Goal: Information Seeking & Learning: Compare options

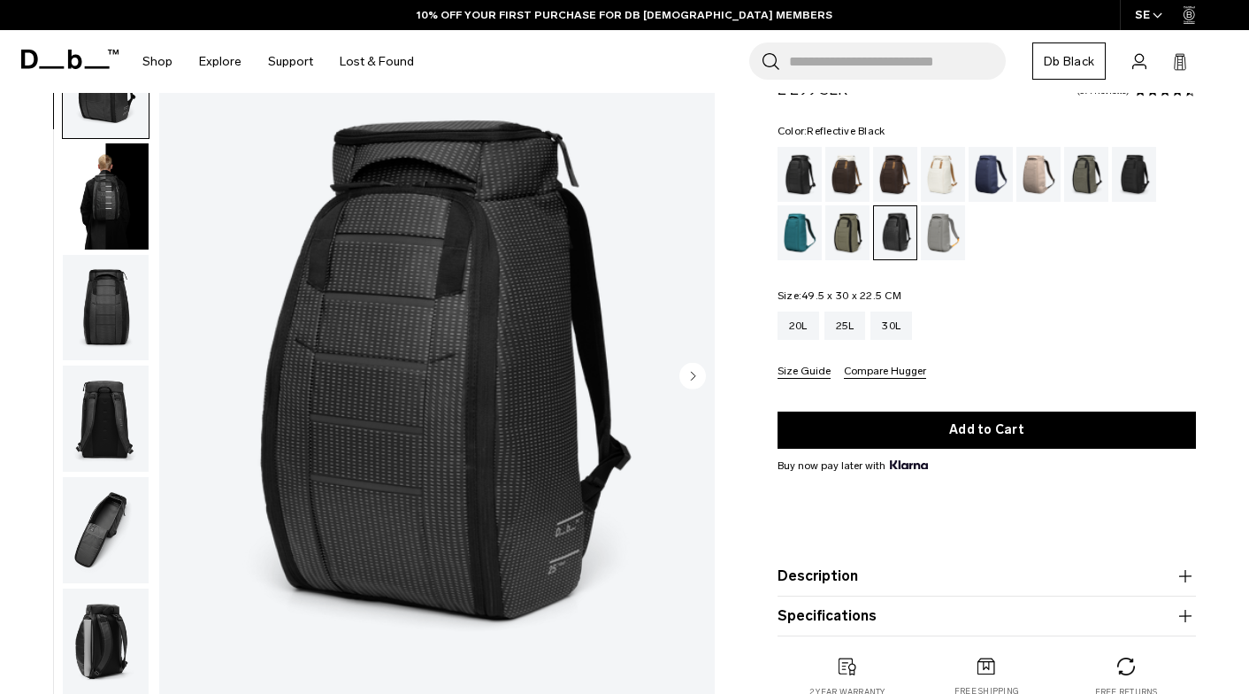
scroll to position [88, 0]
click at [564, 661] on img "1 / 10" at bounding box center [437, 378] width 556 height 694
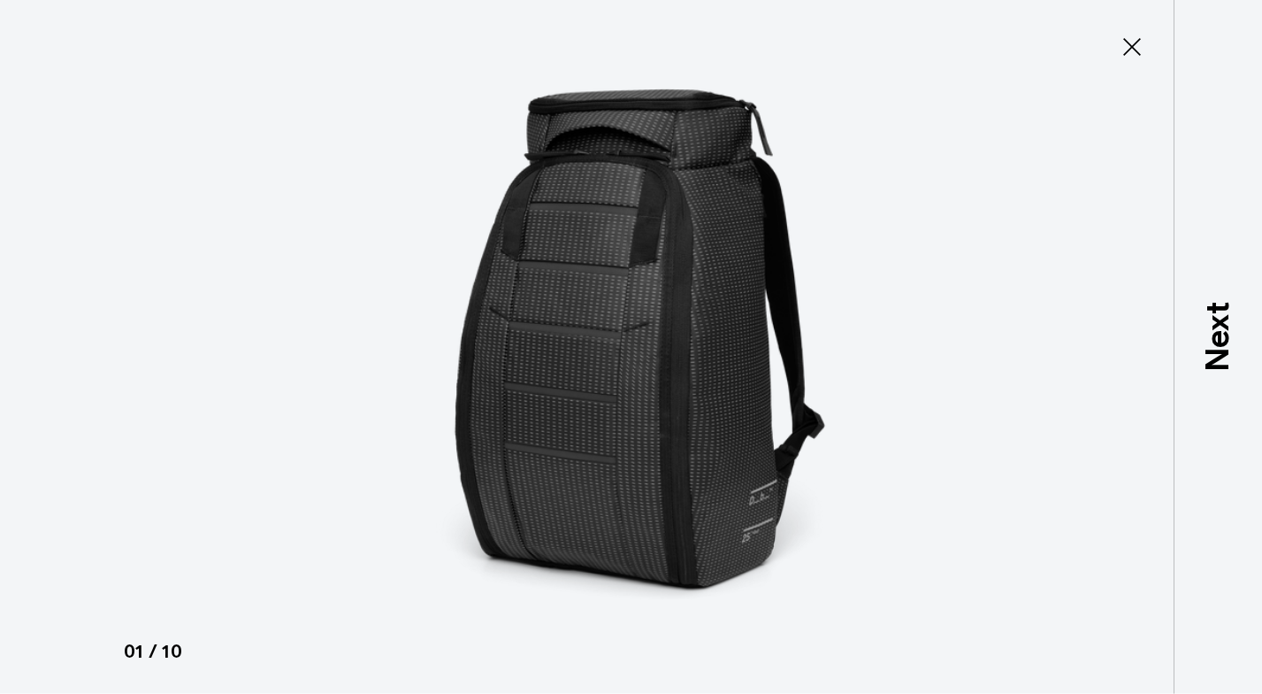
click at [1123, 44] on icon at bounding box center [1132, 47] width 28 height 28
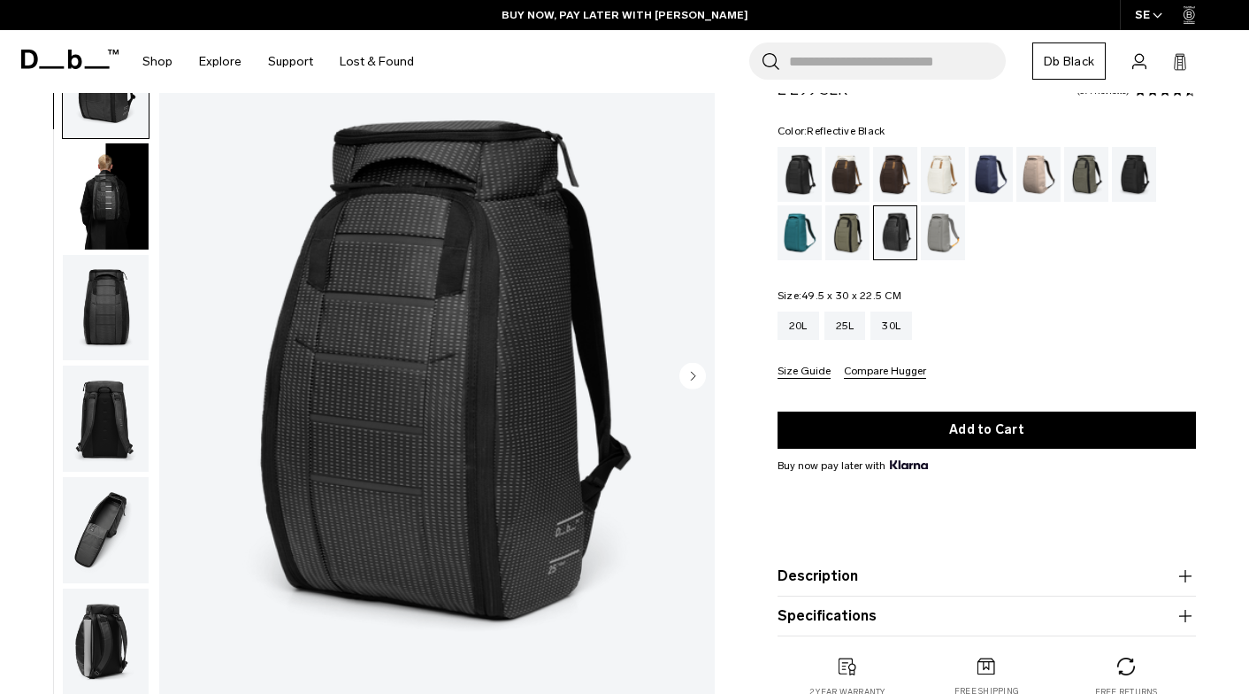
click at [132, 226] on img "button" at bounding box center [106, 196] width 86 height 106
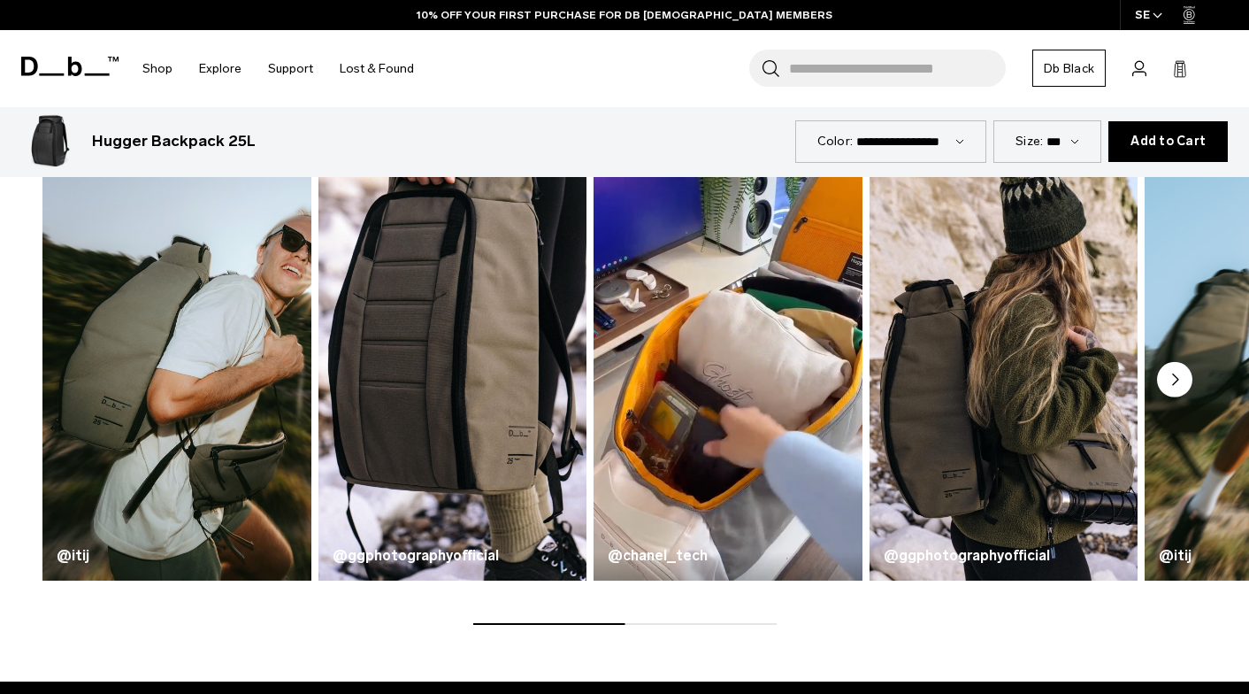
scroll to position [796, 0]
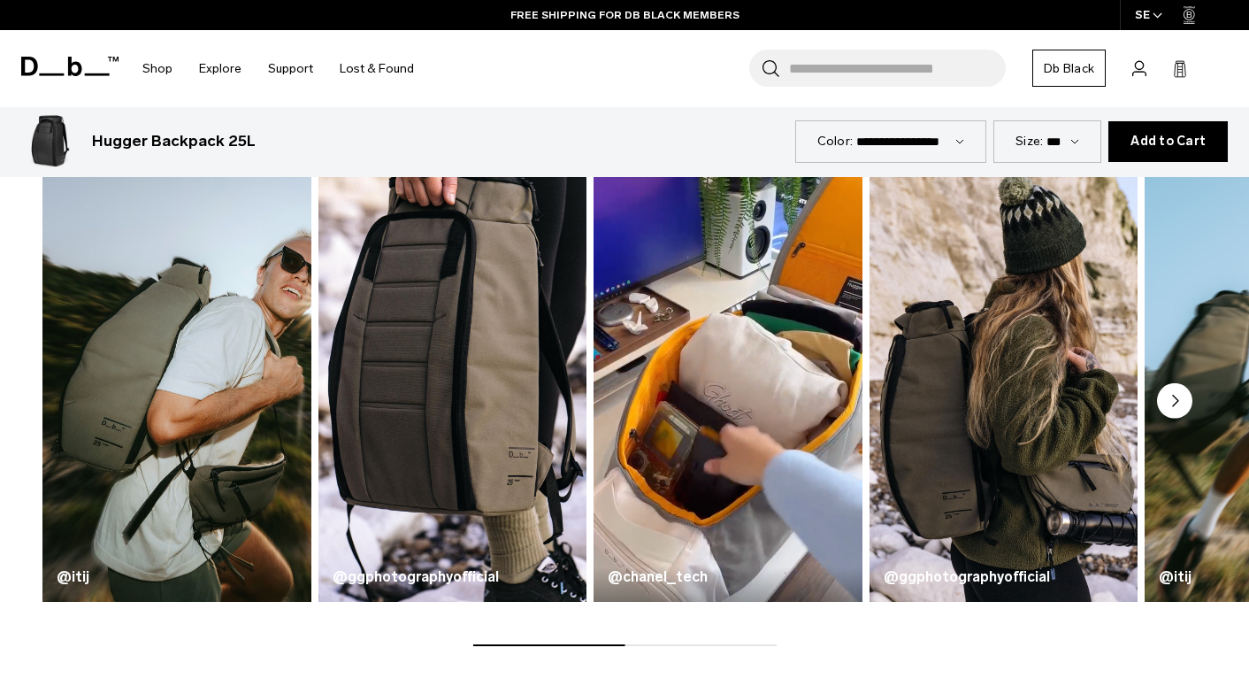
click at [1181, 392] on circle "Next slide" at bounding box center [1174, 400] width 35 height 35
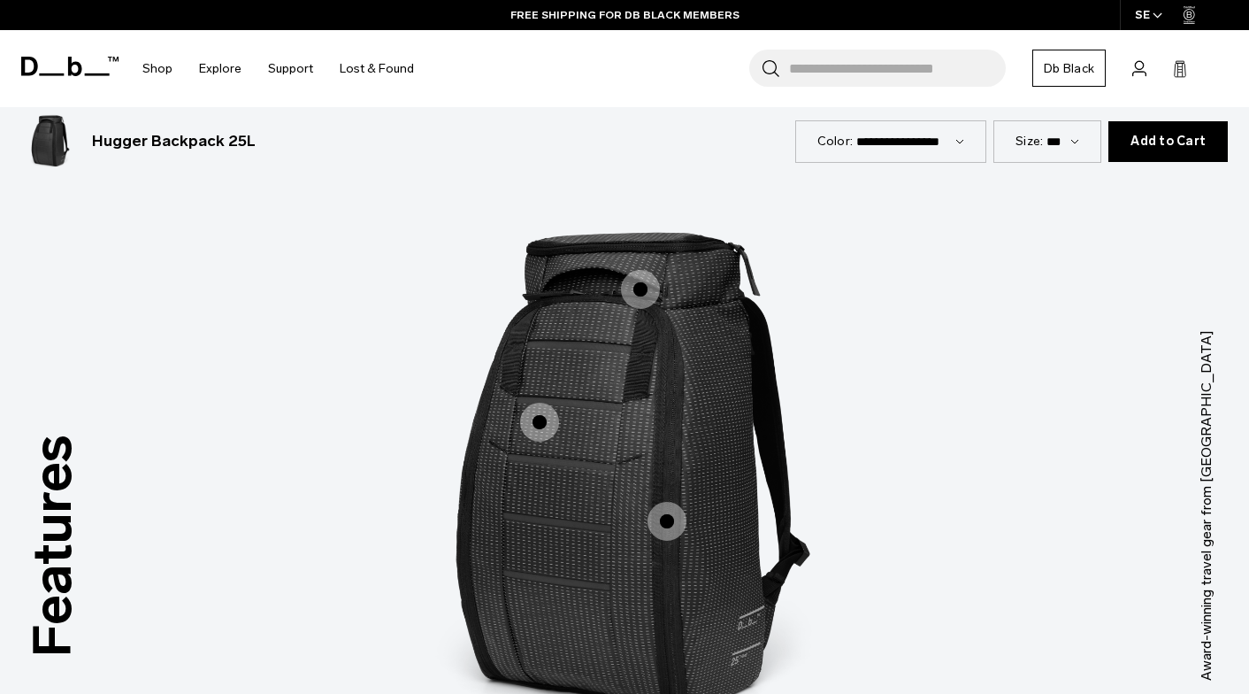
scroll to position [2123, 0]
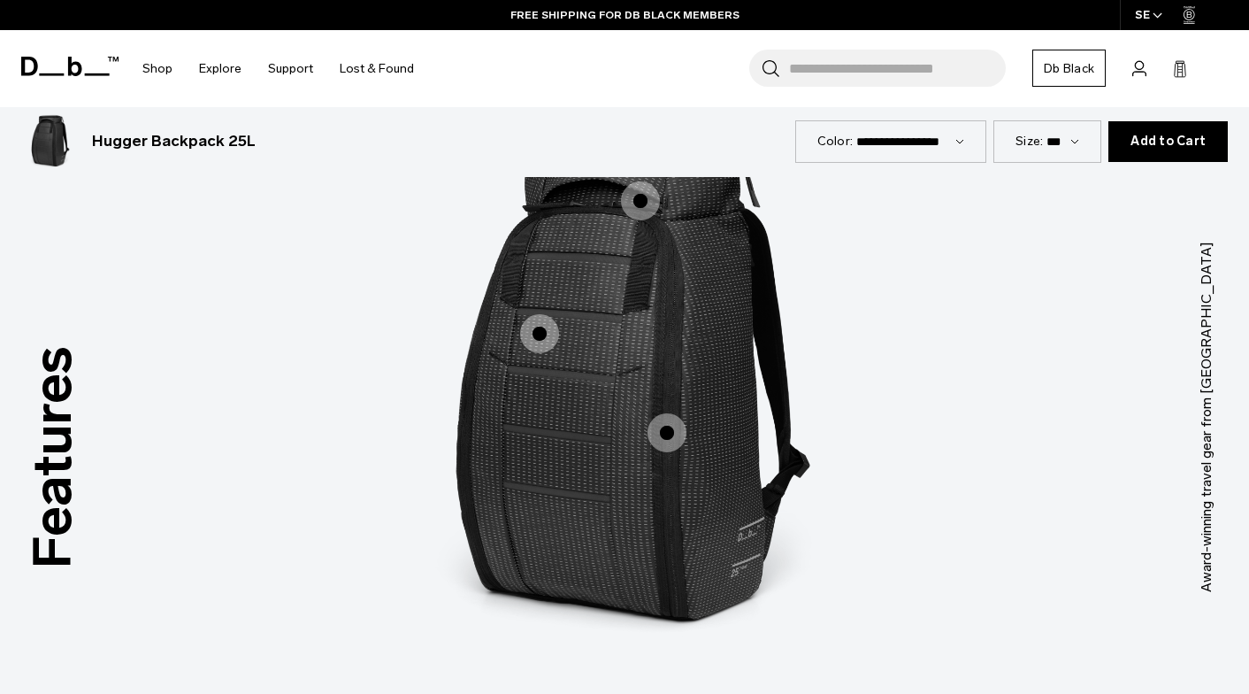
click at [678, 428] on span "1 / 3" at bounding box center [667, 432] width 39 height 39
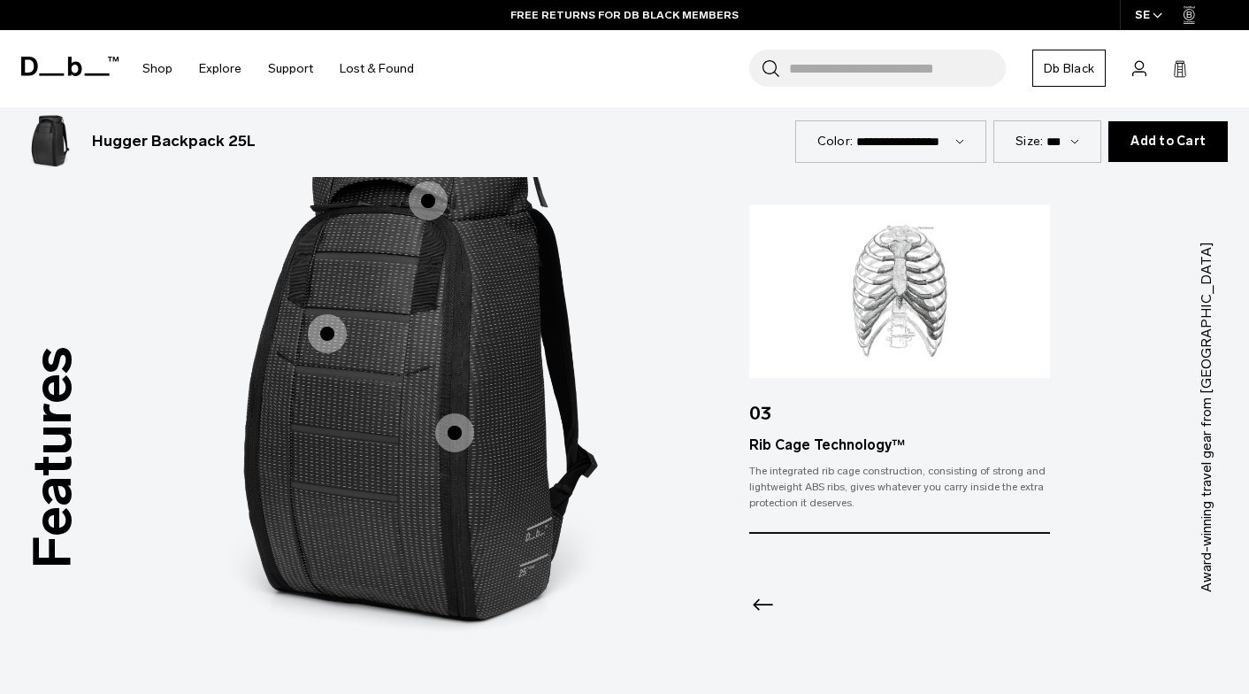
click at [341, 346] on span "1 / 3" at bounding box center [327, 333] width 39 height 39
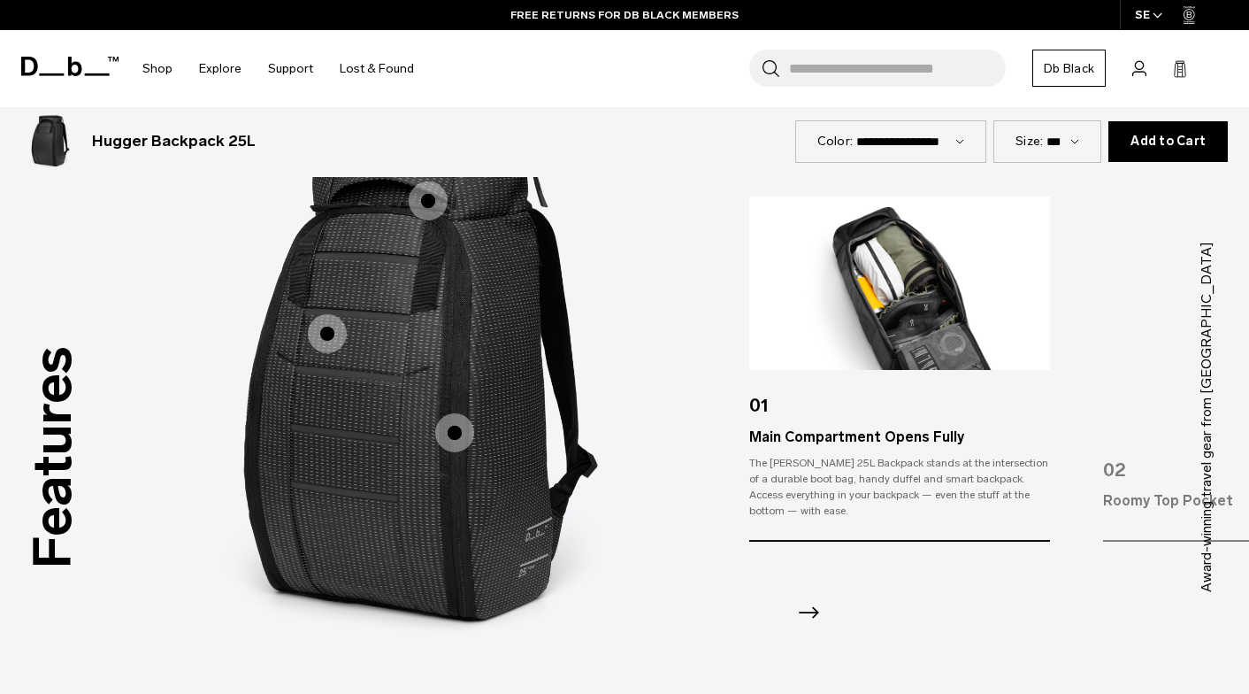
scroll to position [2035, 0]
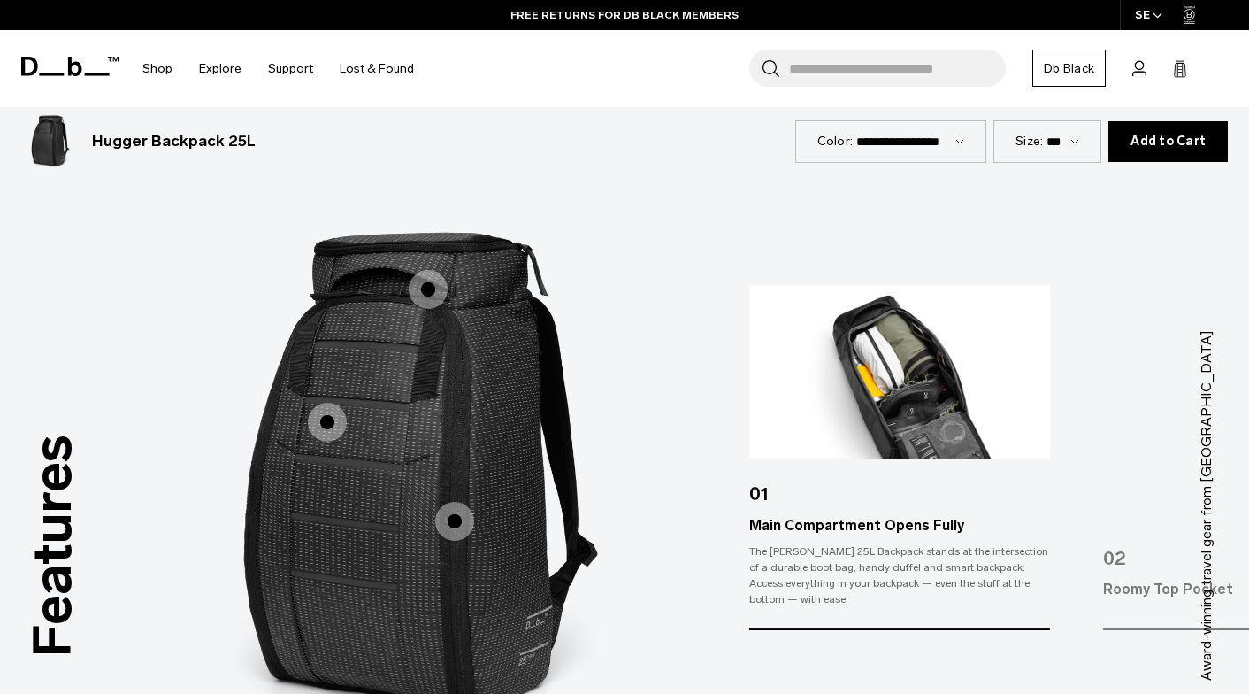
click at [432, 284] on span "1 / 3" at bounding box center [428, 289] width 39 height 39
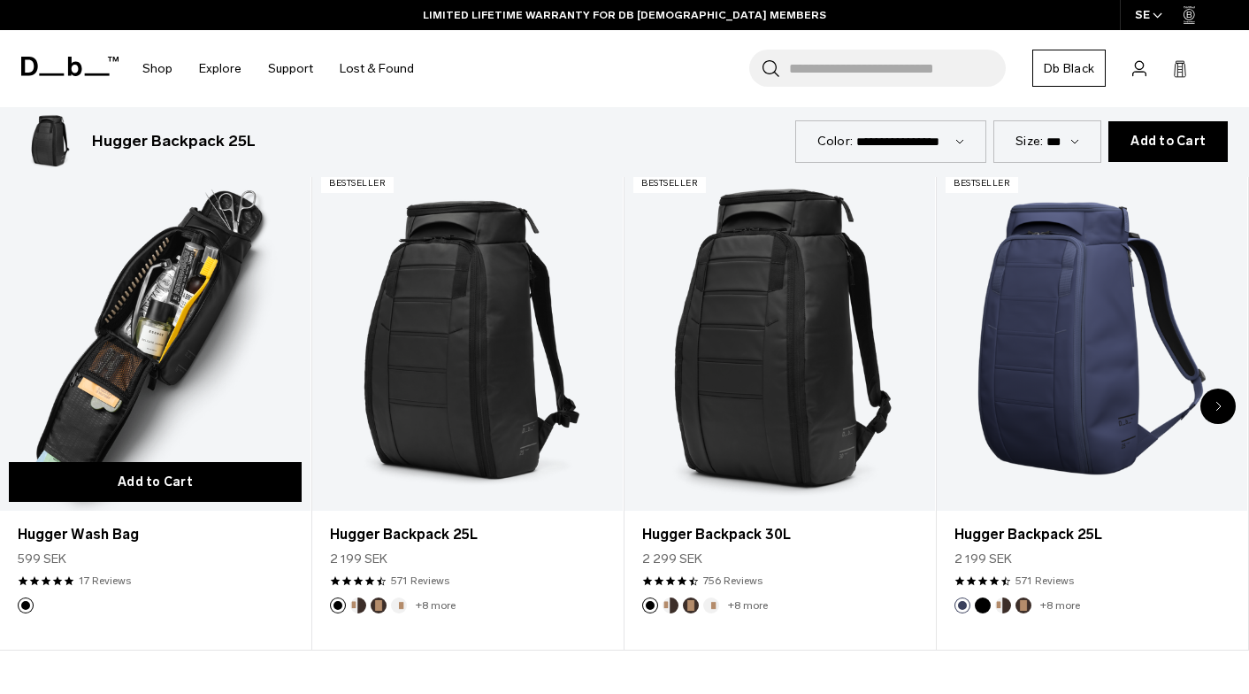
scroll to position [3804, 0]
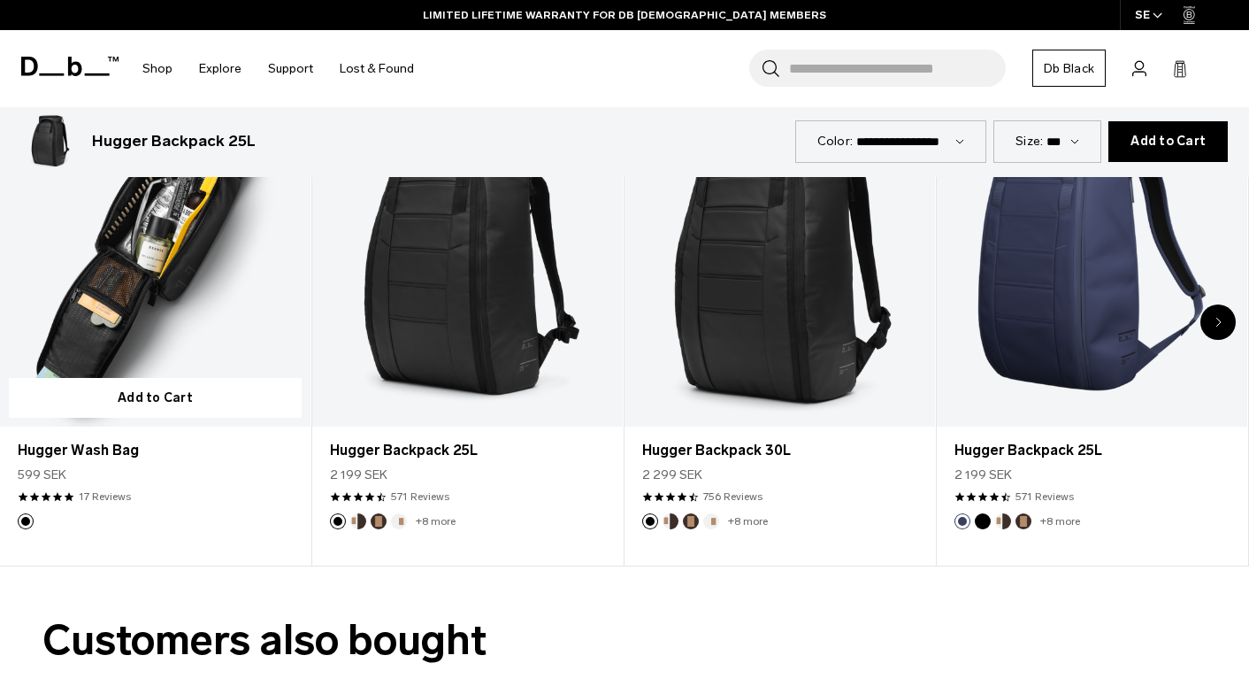
click at [177, 316] on link "Hugger Wash Bag" at bounding box center [155, 253] width 310 height 345
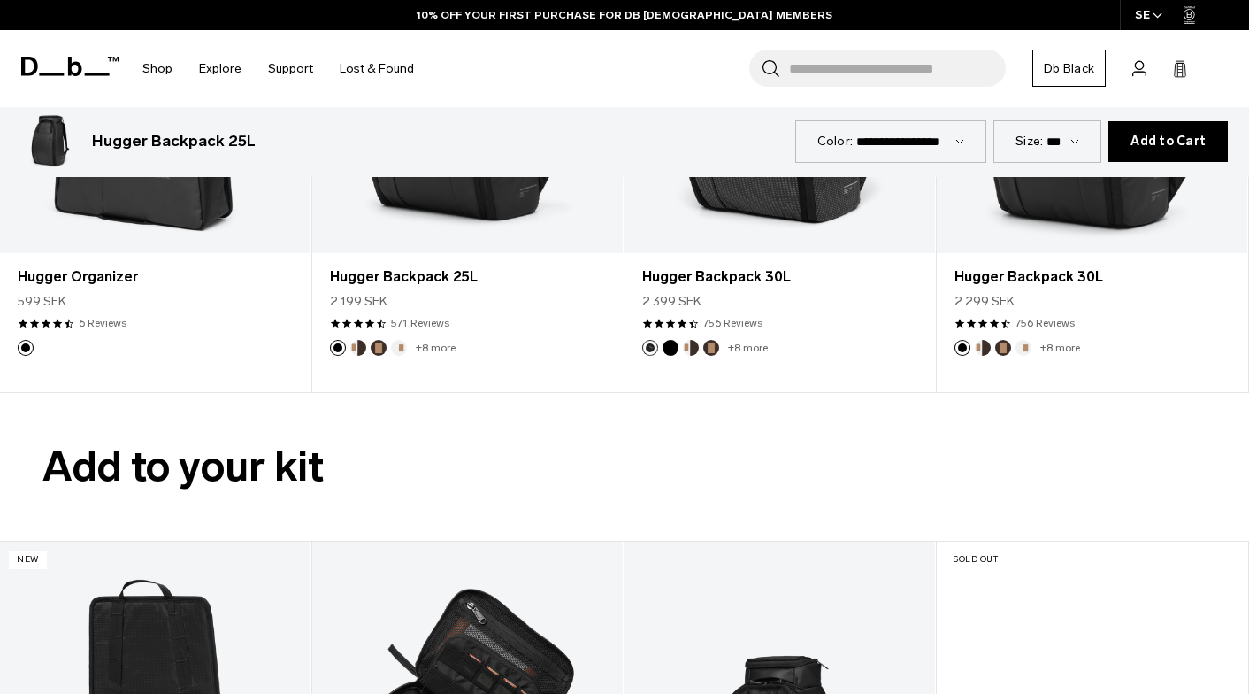
scroll to position [4768, 0]
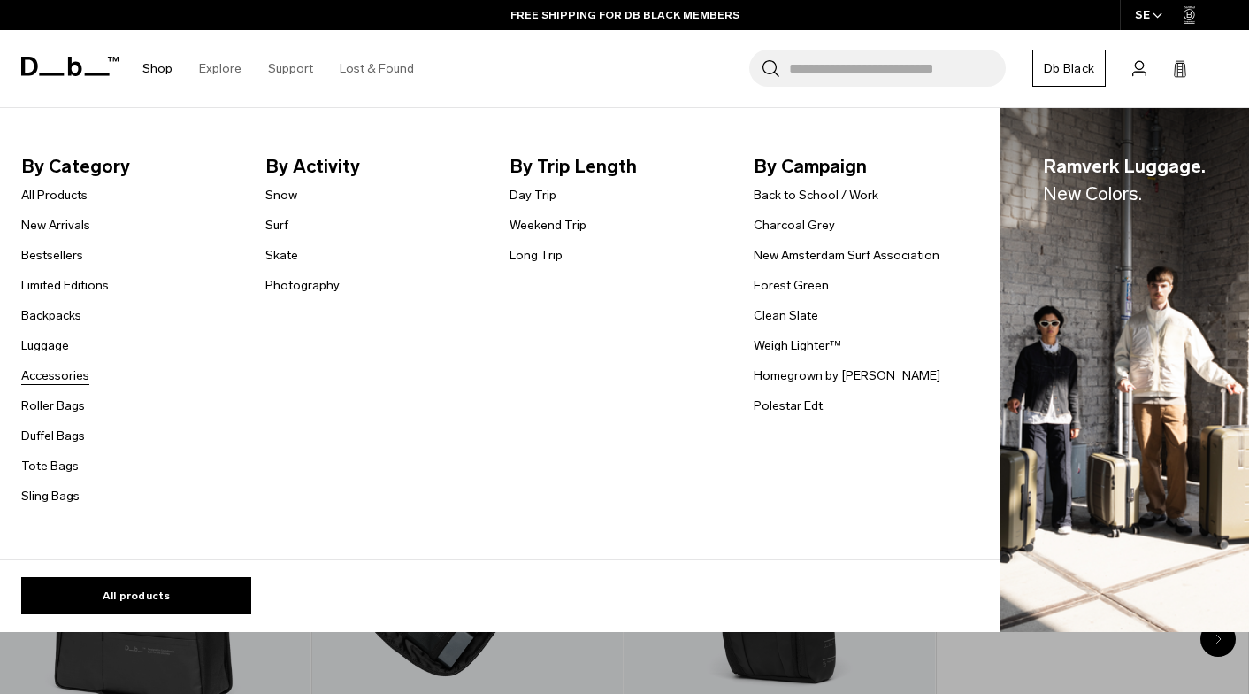
click at [58, 375] on link "Accessories" at bounding box center [55, 375] width 68 height 19
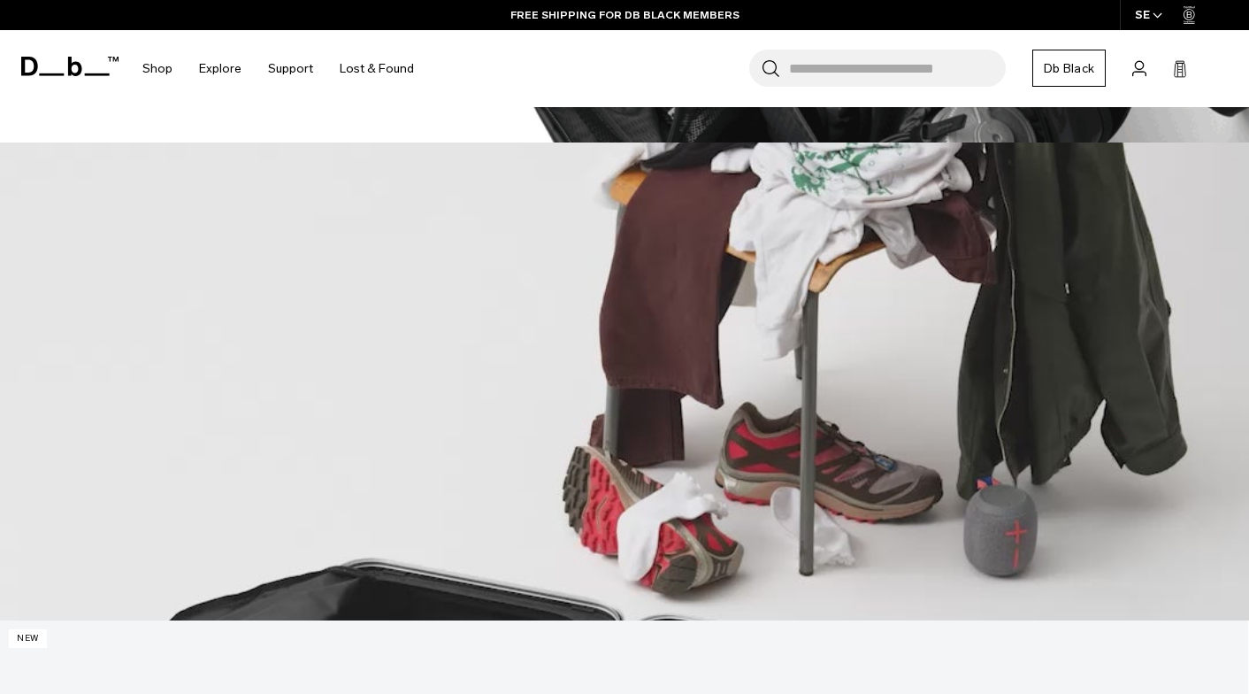
scroll to position [796, 0]
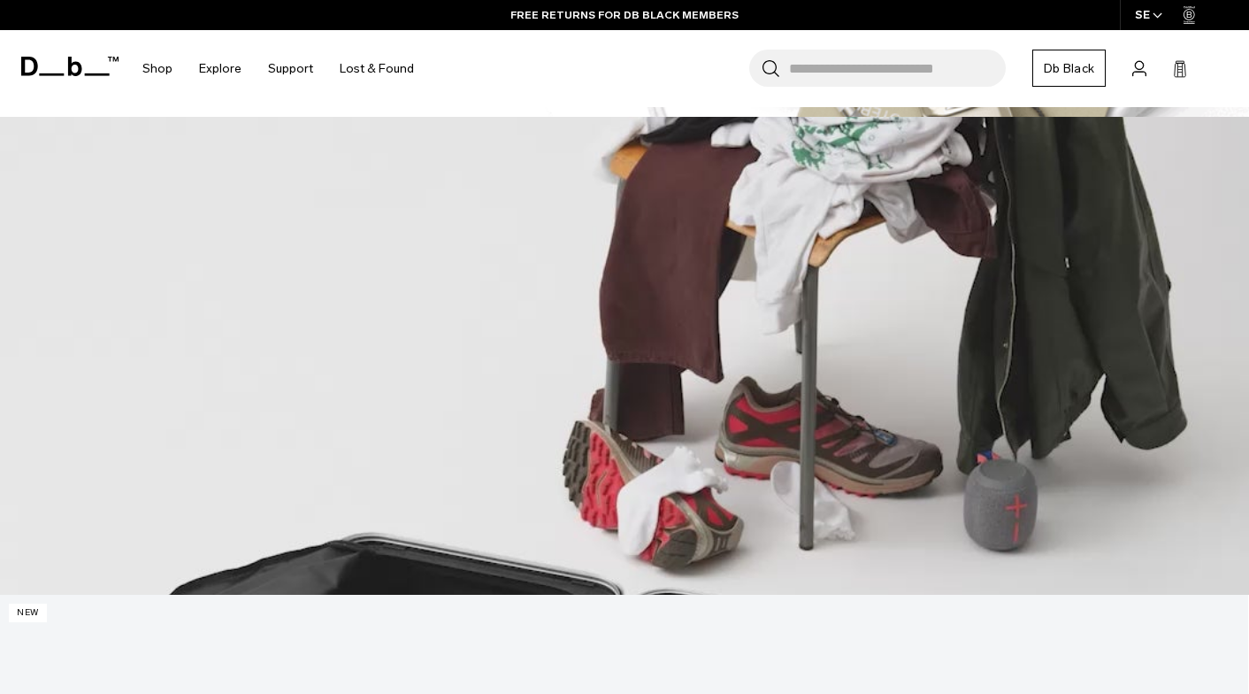
drag, startPoint x: 455, startPoint y: 358, endPoint x: 318, endPoint y: 547, distance: 232.5
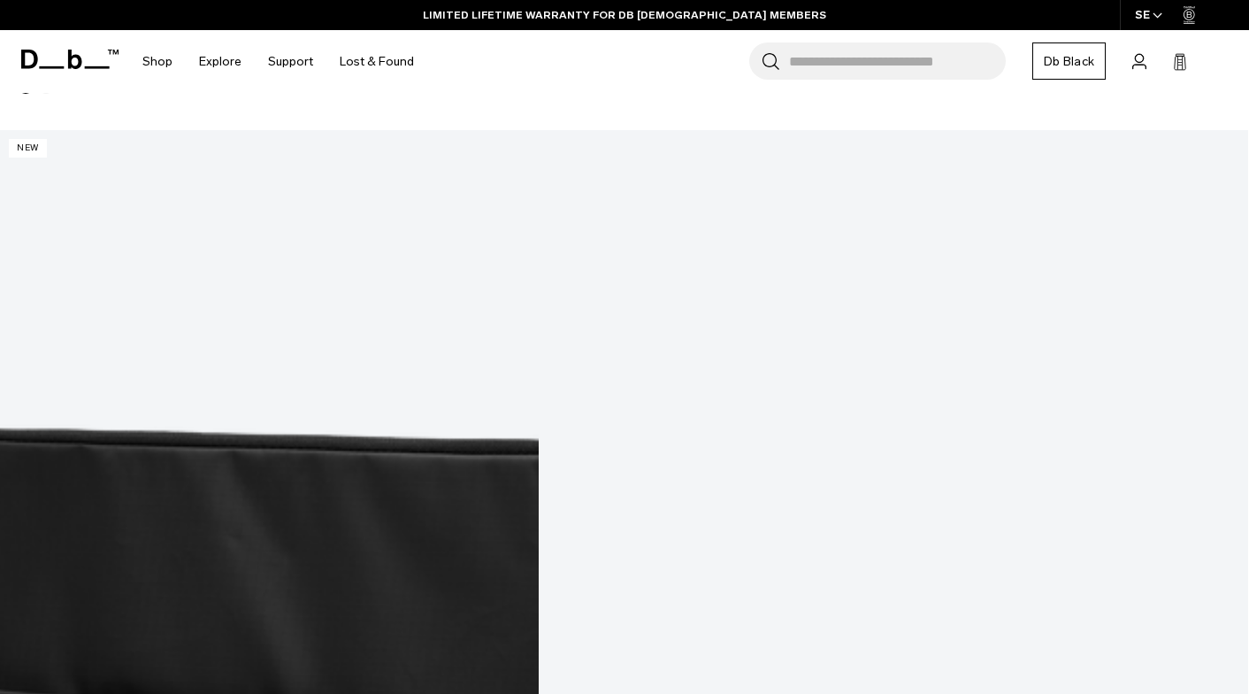
scroll to position [3892, 0]
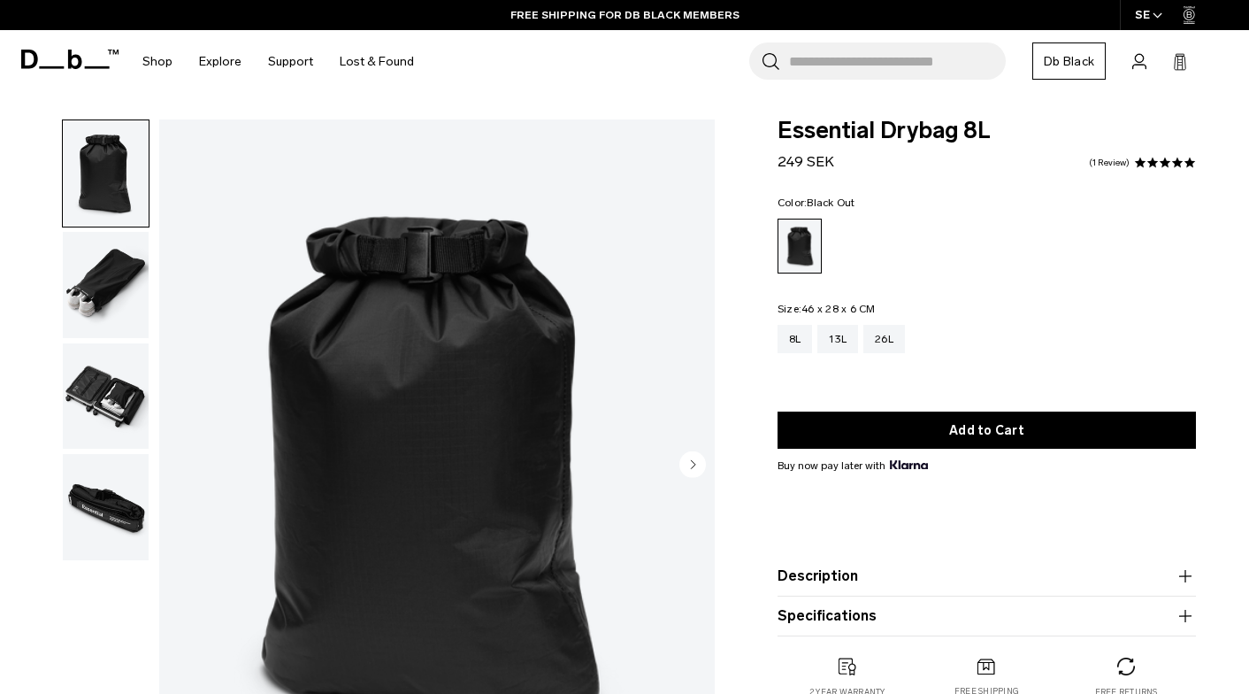
click at [121, 301] on img "button" at bounding box center [106, 285] width 86 height 106
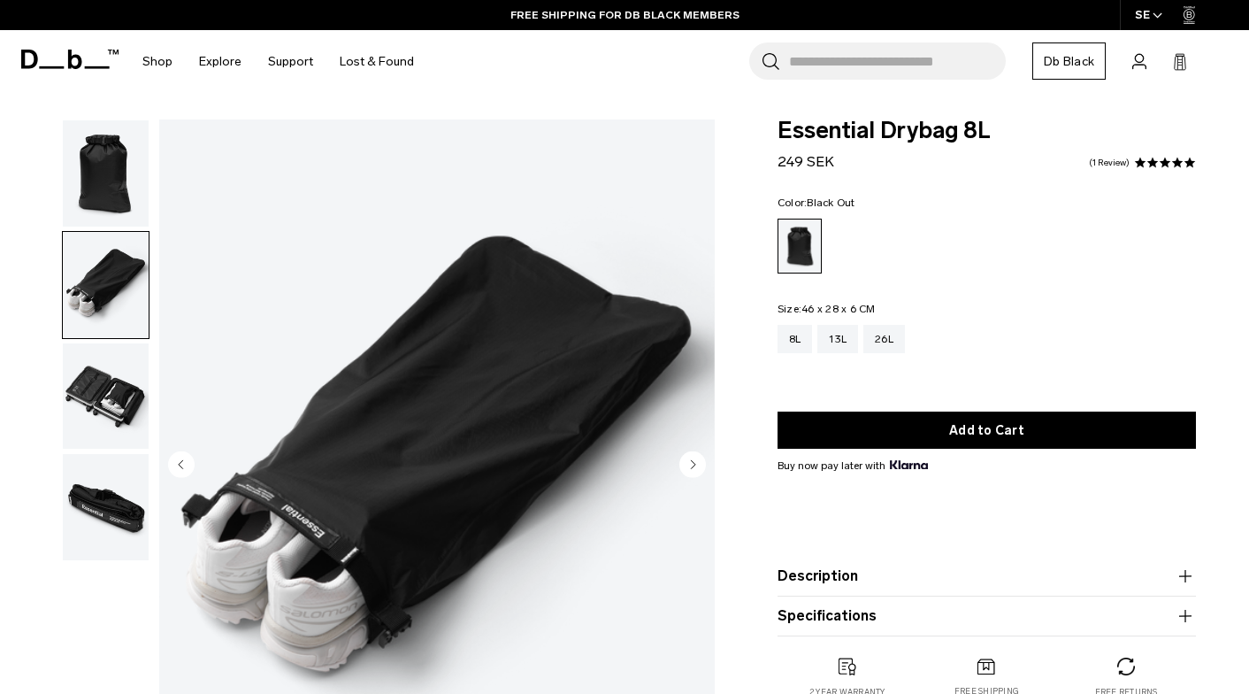
click at [106, 402] on img "button" at bounding box center [106, 396] width 86 height 106
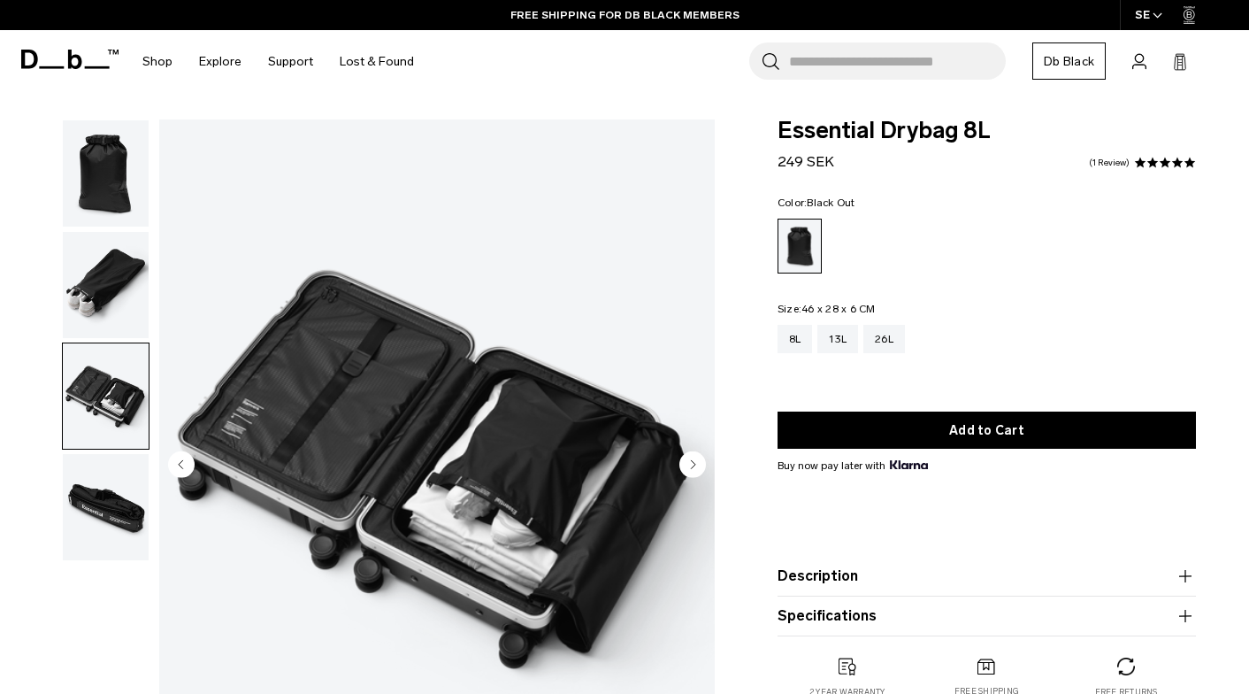
click at [107, 495] on img "button" at bounding box center [106, 507] width 86 height 106
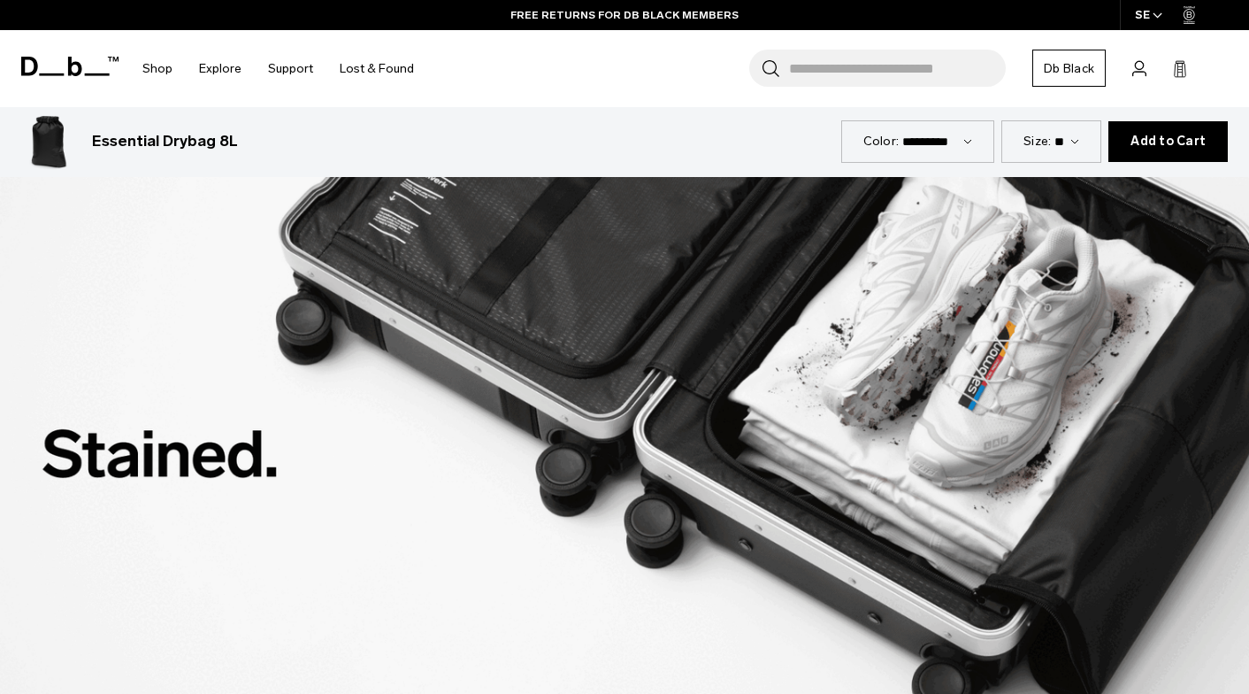
scroll to position [2035, 0]
